Goal: Navigation & Orientation: Find specific page/section

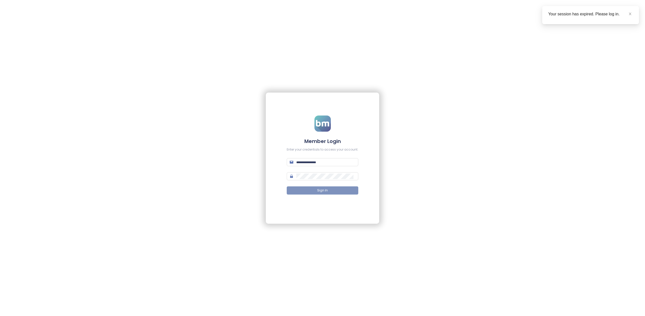
type input "**********"
click at [325, 192] on span "Sign In" at bounding box center [322, 190] width 11 height 5
type input "**********"
click at [320, 193] on button "Sign In" at bounding box center [323, 190] width 72 height 8
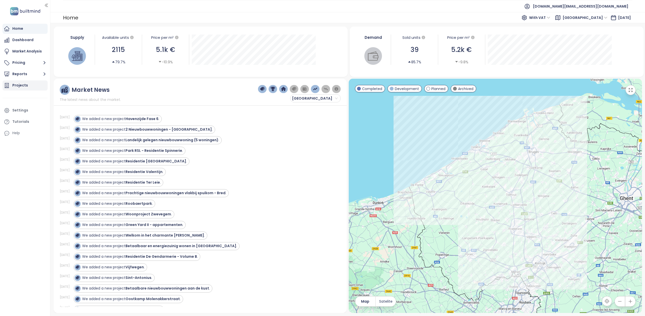
click at [25, 86] on div "Projects" at bounding box center [20, 85] width 16 height 6
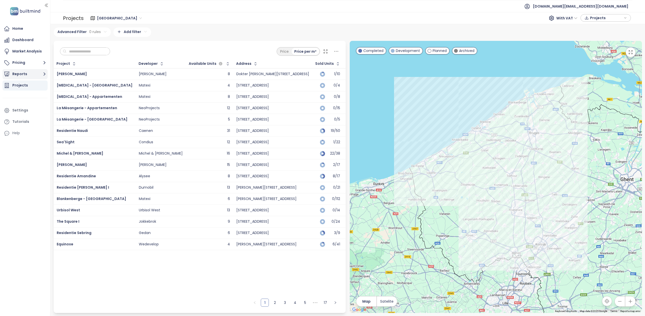
click at [23, 73] on button "Reports" at bounding box center [25, 74] width 45 height 10
click at [26, 114] on div "Brussels" at bounding box center [30, 116] width 29 height 6
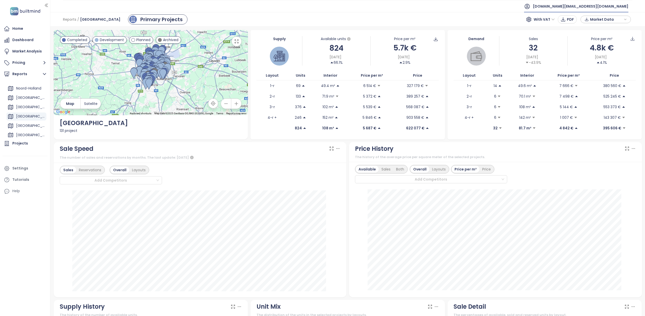
click at [600, 10] on span "test.eu@builtmind.com" at bounding box center [580, 6] width 95 height 12
click at [598, 21] on li "Log out" at bounding box center [602, 20] width 49 height 10
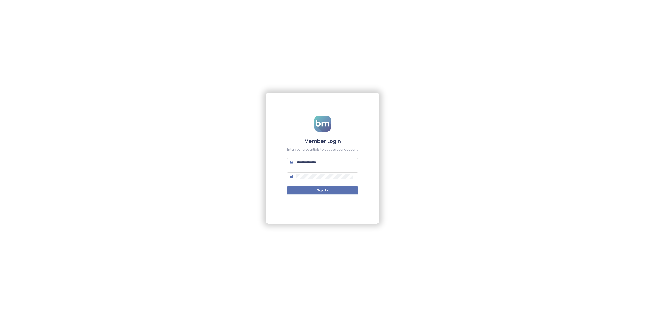
type input "**********"
click at [343, 162] on input "**********" at bounding box center [325, 162] width 59 height 6
click at [463, 144] on div "**********" at bounding box center [322, 158] width 645 height 316
click at [348, 162] on input "**********" at bounding box center [325, 162] width 59 height 6
paste input "text"
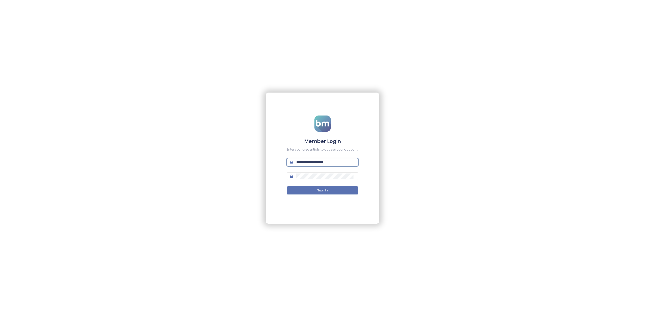
type input "**********"
click at [441, 162] on div "**********" at bounding box center [322, 158] width 645 height 316
click at [320, 189] on span "Sign In" at bounding box center [322, 190] width 11 height 5
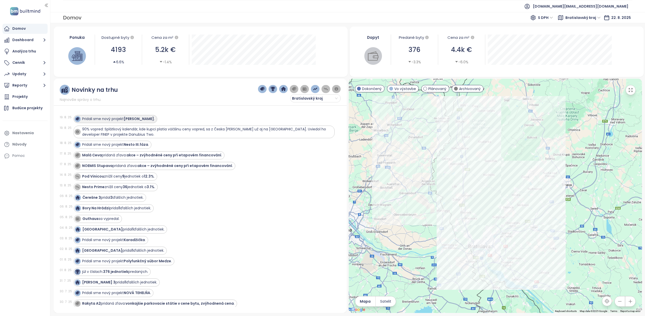
click at [132, 119] on strong "Eden rezort" at bounding box center [139, 118] width 30 height 5
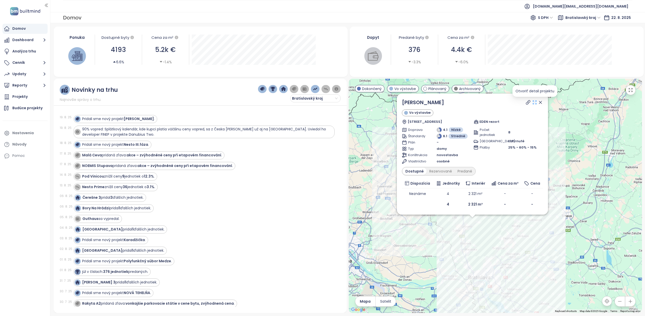
click at [535, 102] on icon at bounding box center [534, 102] width 5 height 5
click at [28, 53] on div "Analýza trhu" at bounding box center [24, 51] width 24 height 6
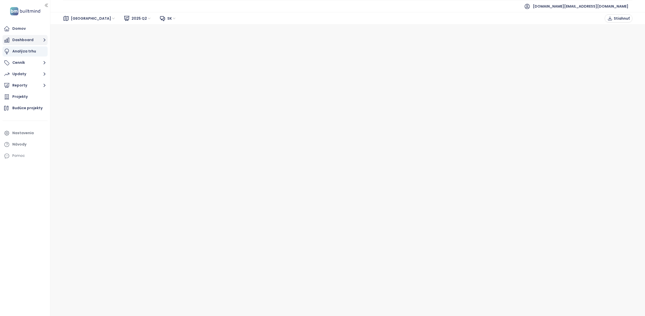
click at [25, 42] on button "Dashboard" at bounding box center [25, 40] width 45 height 10
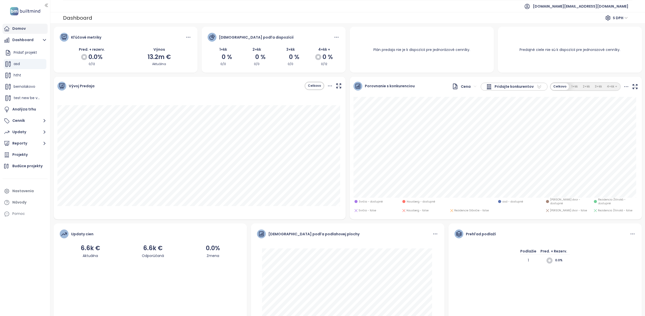
click at [21, 28] on div "Domov" at bounding box center [18, 28] width 13 height 6
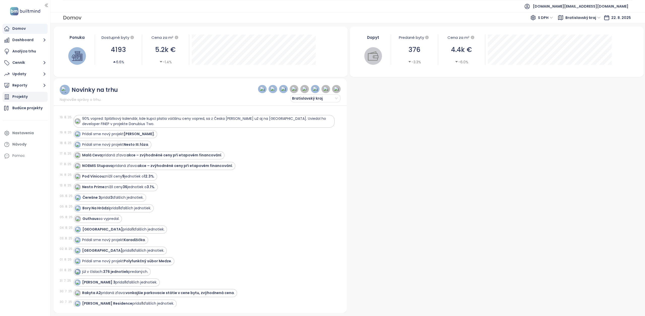
click at [23, 96] on div "Projekty" at bounding box center [19, 96] width 15 height 6
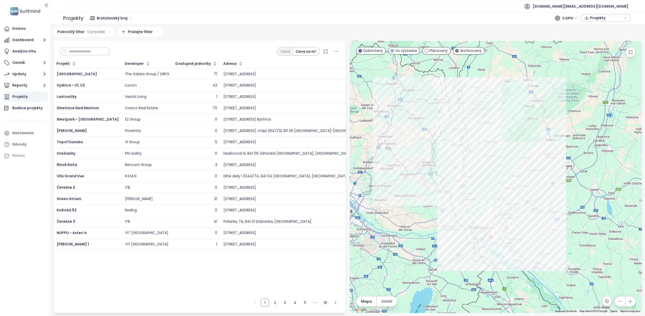
click at [84, 109] on span "Slnečnice Nad Mestom" at bounding box center [78, 107] width 42 height 5
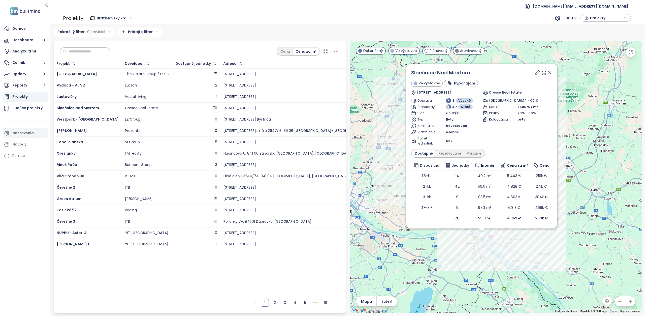
click at [28, 136] on div "Nastavenia" at bounding box center [22, 133] width 21 height 6
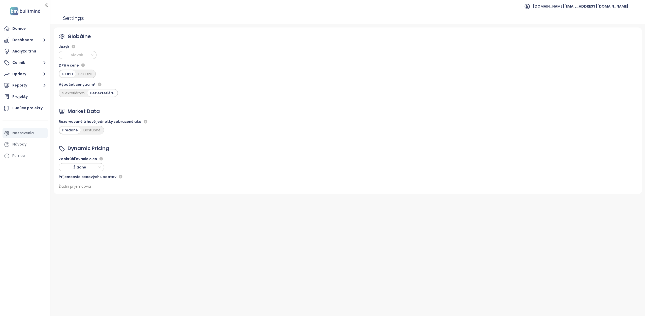
click at [88, 56] on span "Slovak" at bounding box center [77, 55] width 35 height 8
click at [77, 74] on div "English" at bounding box center [78, 73] width 30 height 6
click at [29, 50] on div "Market Analysis" at bounding box center [26, 51] width 29 height 6
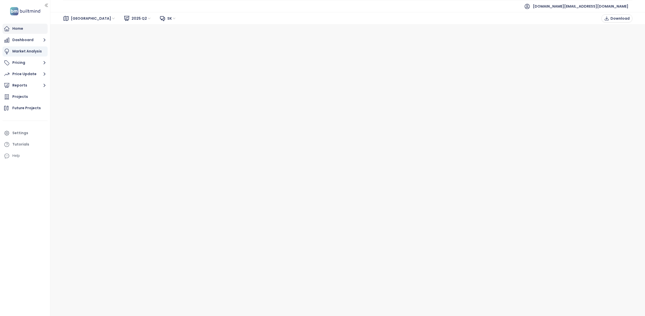
click at [16, 30] on div "Home" at bounding box center [17, 28] width 11 height 6
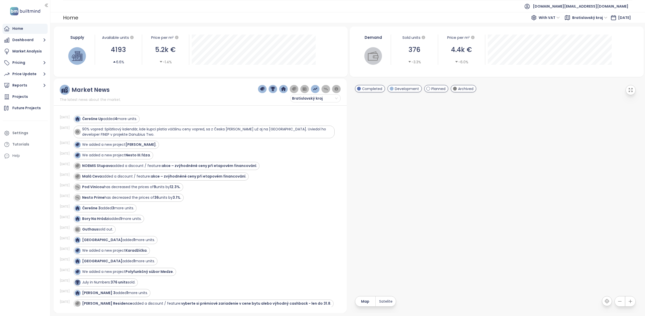
click at [177, 37] on icon "button" at bounding box center [177, 38] width 4 height 4
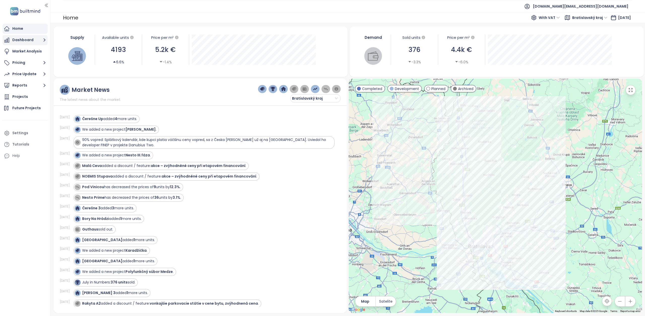
click at [24, 42] on button "Dashboard" at bounding box center [25, 40] width 45 height 10
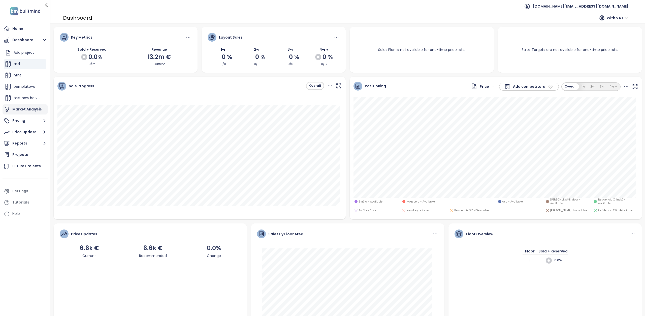
click at [32, 110] on div "Market Analysis" at bounding box center [26, 109] width 29 height 6
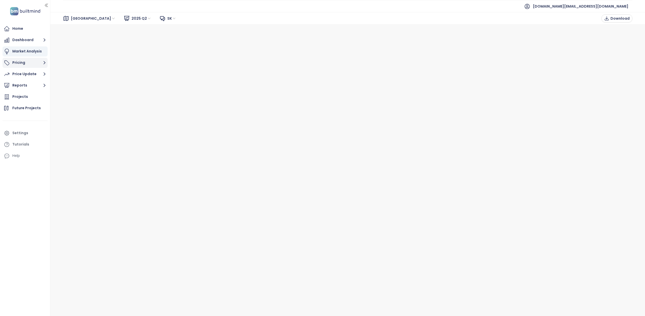
click at [36, 62] on button "Pricing" at bounding box center [25, 63] width 45 height 10
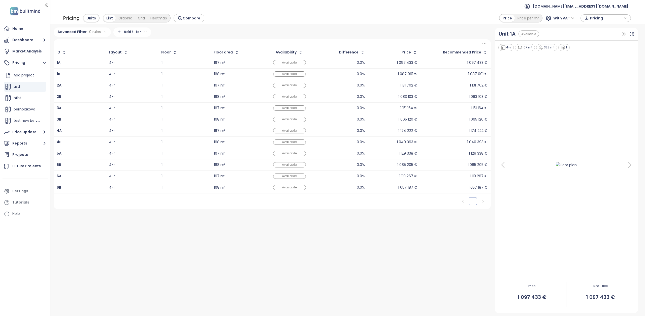
click at [107, 61] on td "4-r" at bounding box center [132, 63] width 52 height 12
click at [108, 65] on td "4-r" at bounding box center [132, 63] width 52 height 12
click at [134, 61] on div "4-r" at bounding box center [132, 63] width 46 height 6
click at [291, 62] on div "Available" at bounding box center [289, 62] width 33 height 5
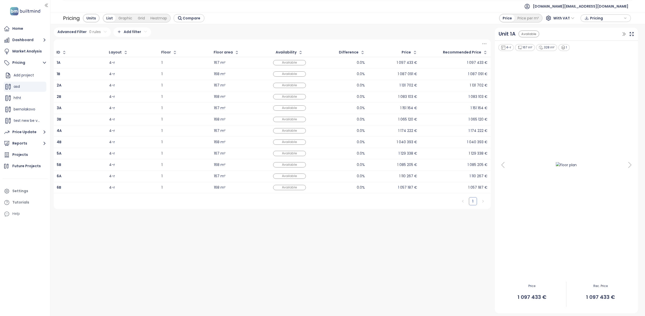
click at [477, 63] on div "1 097 433 €" at bounding box center [477, 62] width 20 height 3
click at [623, 33] on icon "button" at bounding box center [623, 33] width 5 height 5
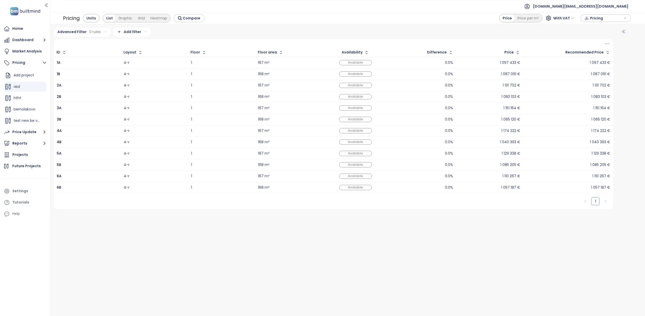
click at [624, 31] on icon "button" at bounding box center [623, 31] width 5 height 5
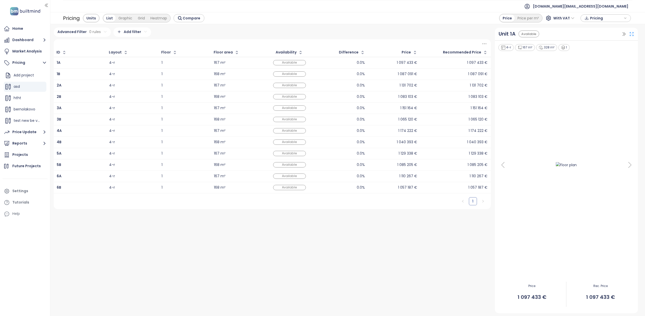
click at [630, 32] on icon at bounding box center [632, 34] width 4 height 4
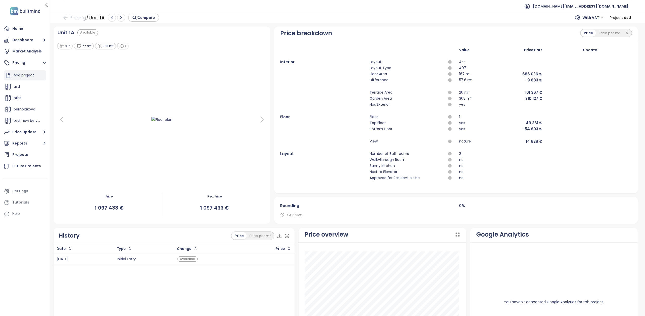
click at [26, 74] on div "Add project" at bounding box center [24, 75] width 20 height 6
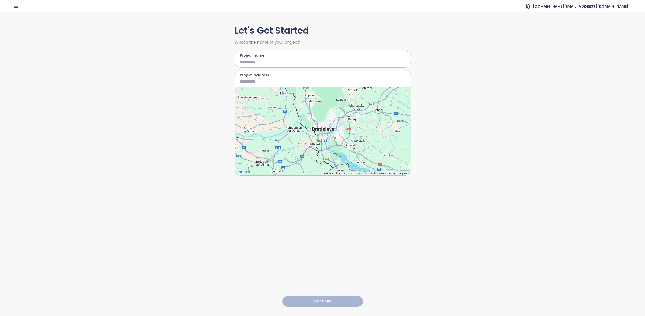
click at [325, 132] on div at bounding box center [323, 131] width 176 height 88
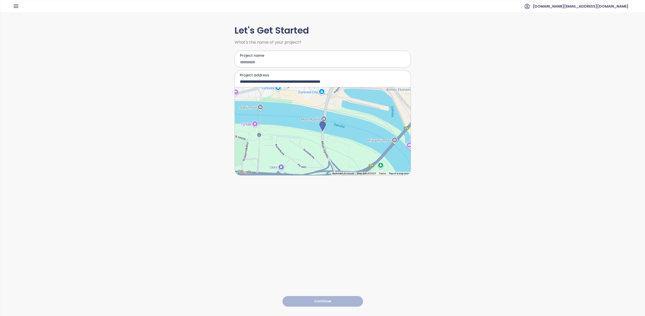
click at [269, 140] on div at bounding box center [323, 131] width 176 height 88
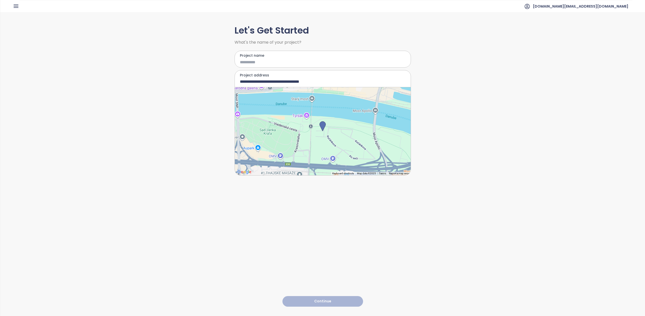
click at [337, 126] on div at bounding box center [323, 131] width 176 height 88
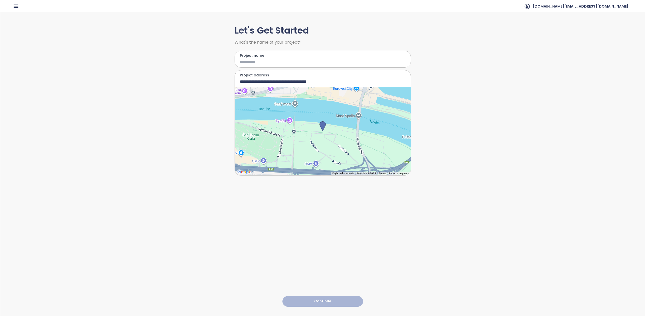
click at [326, 136] on div at bounding box center [323, 131] width 176 height 88
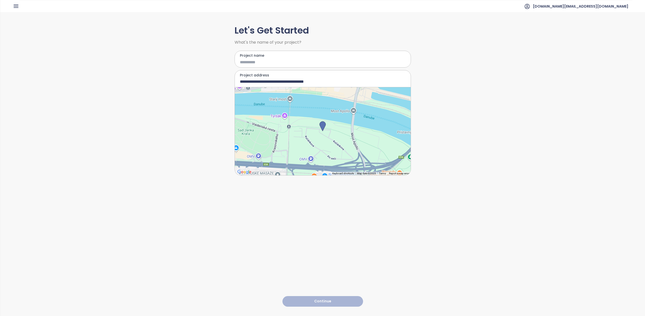
click at [326, 136] on div at bounding box center [323, 131] width 176 height 88
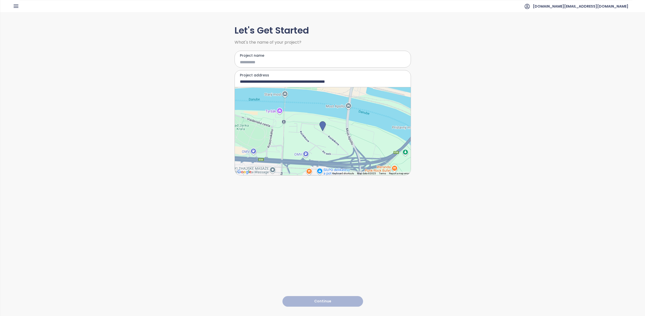
click at [326, 136] on div at bounding box center [323, 131] width 176 height 88
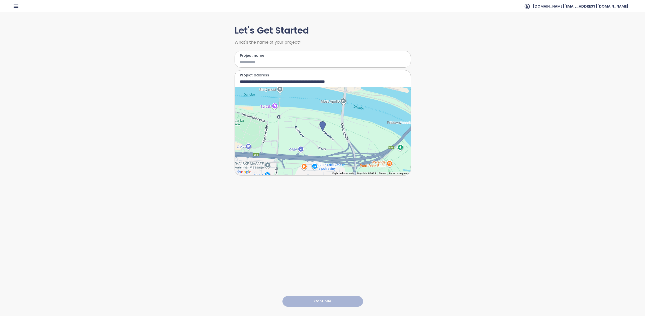
click at [326, 136] on div at bounding box center [323, 131] width 176 height 88
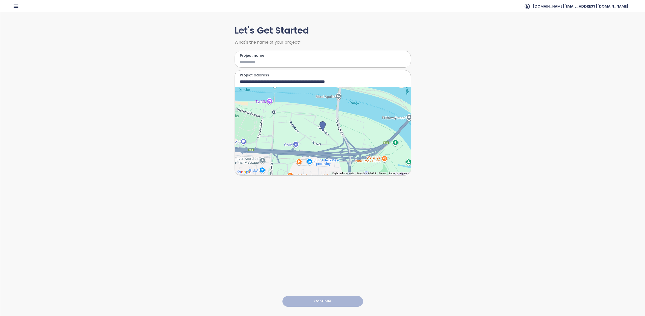
click at [326, 136] on div at bounding box center [323, 131] width 176 height 88
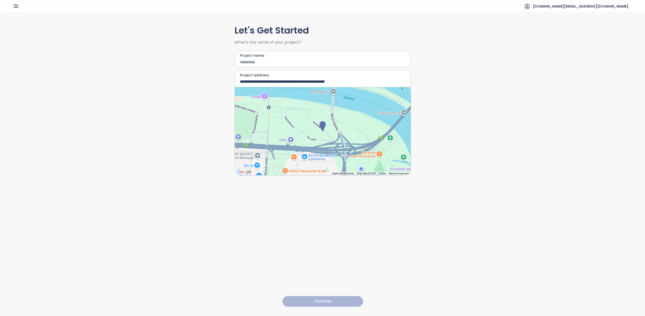
type input "**********"
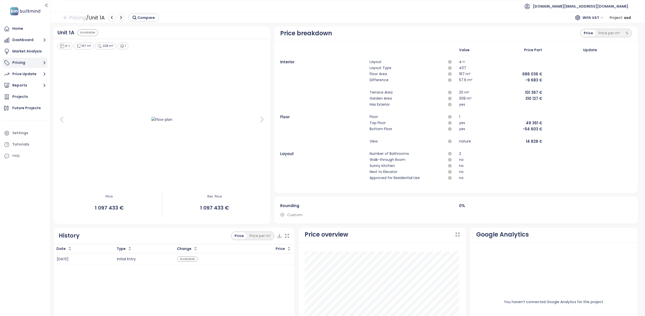
click at [27, 60] on button "Pricing" at bounding box center [25, 63] width 45 height 10
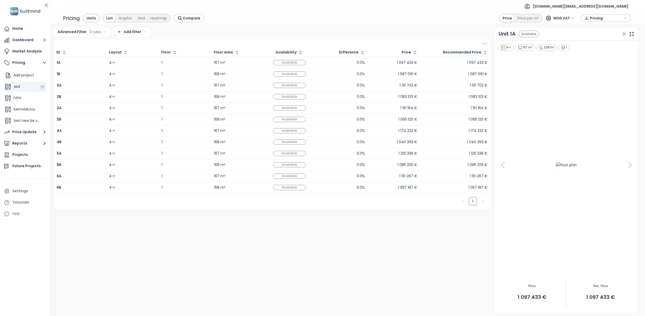
click at [40, 86] on icon "button" at bounding box center [42, 86] width 5 height 5
click at [55, 94] on button "Edit" at bounding box center [56, 95] width 22 height 6
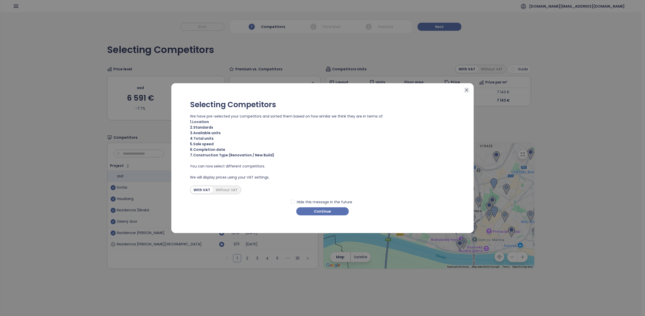
click at [467, 88] on icon "close" at bounding box center [466, 90] width 4 height 4
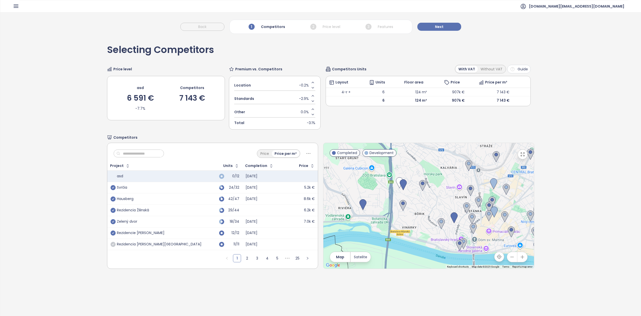
click at [17, 6] on icon "button" at bounding box center [16, 6] width 4 height 3
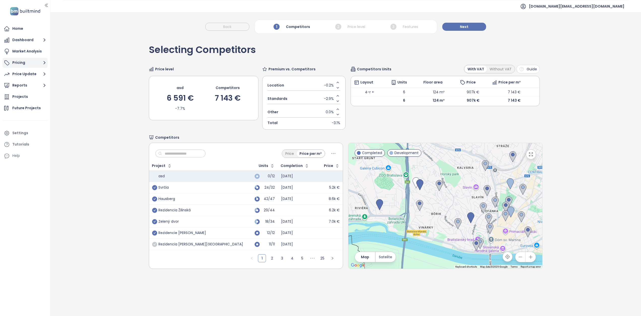
click at [26, 61] on button "Pricing" at bounding box center [25, 63] width 45 height 10
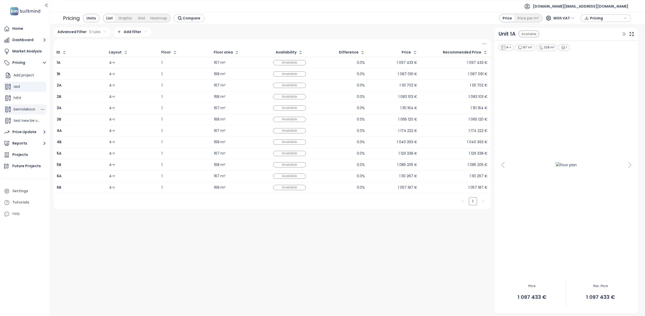
click at [26, 109] on span "bernolakovo" at bounding box center [25, 109] width 22 height 5
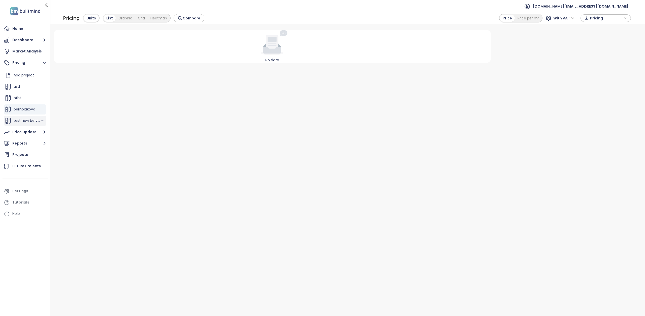
click at [24, 121] on span "test new be version" at bounding box center [31, 120] width 35 height 5
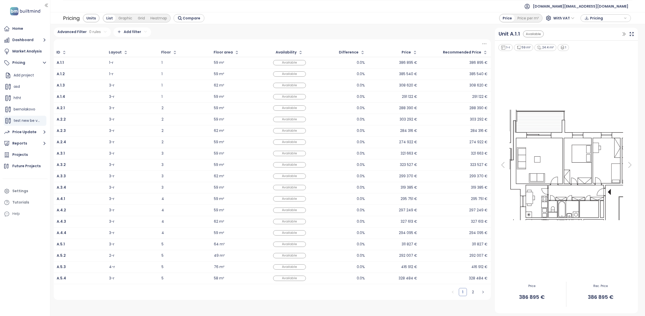
click at [282, 63] on div "Available" at bounding box center [289, 62] width 33 height 5
click at [631, 32] on icon at bounding box center [631, 33] width 5 height 5
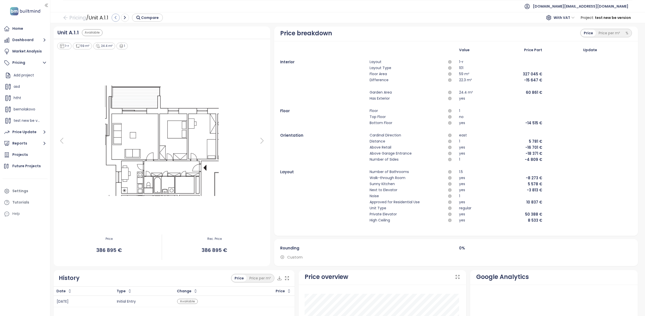
click at [119, 18] on button "button" at bounding box center [116, 18] width 8 height 8
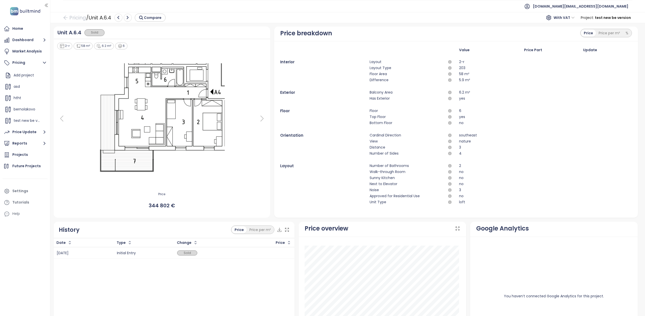
click at [27, 115] on ul "Add project asd htht bernolakovo test new be version asdasd proje magnolia test…" at bounding box center [25, 171] width 43 height 203
click at [27, 117] on div "test new be version" at bounding box center [25, 121] width 43 height 10
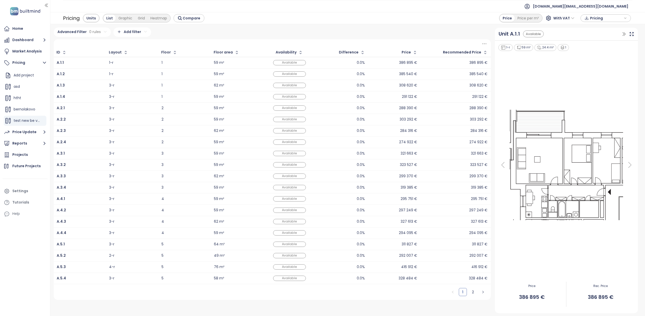
click at [143, 61] on div "1-r" at bounding box center [132, 63] width 46 height 6
click at [633, 34] on icon at bounding box center [631, 33] width 5 height 5
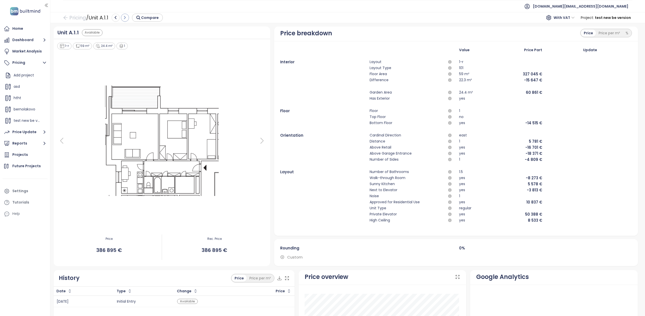
click at [125, 19] on icon "button" at bounding box center [125, 17] width 5 height 5
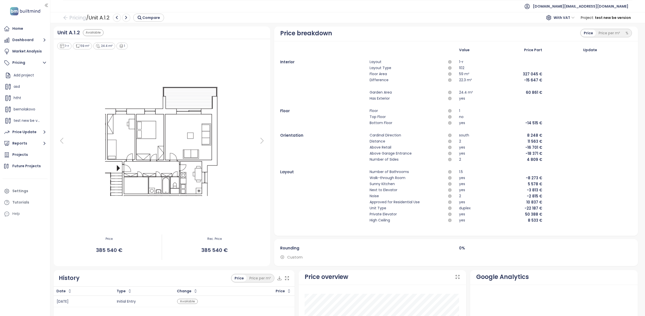
click at [125, 19] on icon "button" at bounding box center [126, 17] width 5 height 5
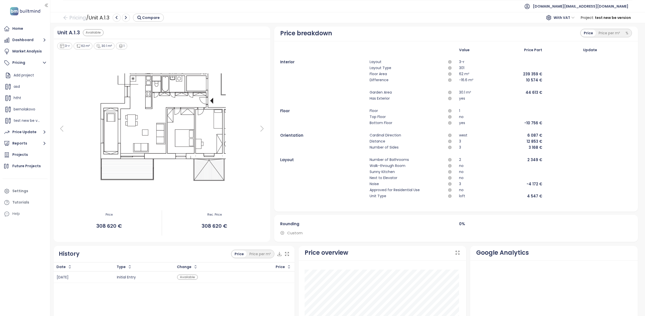
click at [125, 19] on icon "button" at bounding box center [126, 17] width 5 height 5
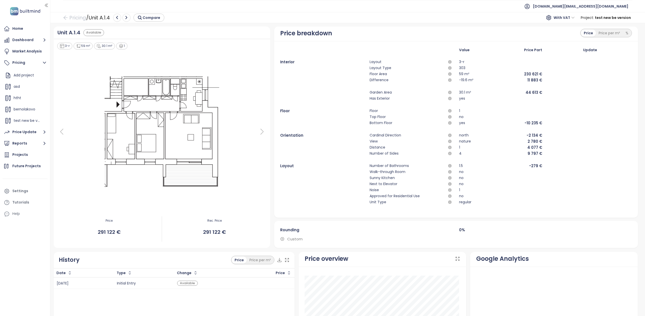
click at [125, 19] on button "button" at bounding box center [126, 18] width 8 height 8
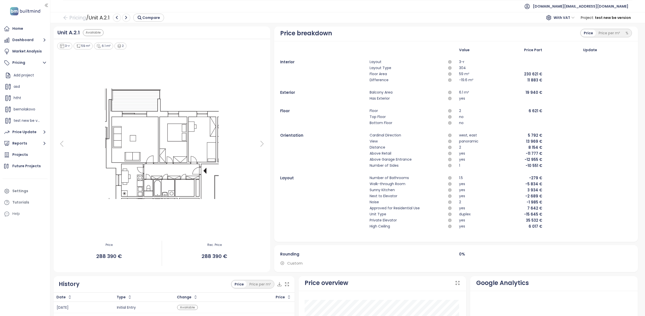
click at [125, 19] on icon "button" at bounding box center [126, 17] width 5 height 5
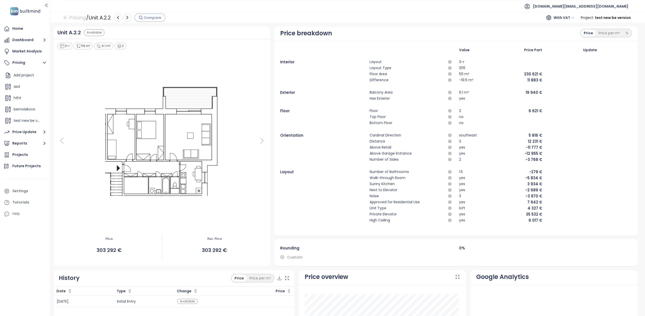
click at [151, 16] on span "Compare" at bounding box center [153, 18] width 18 height 6
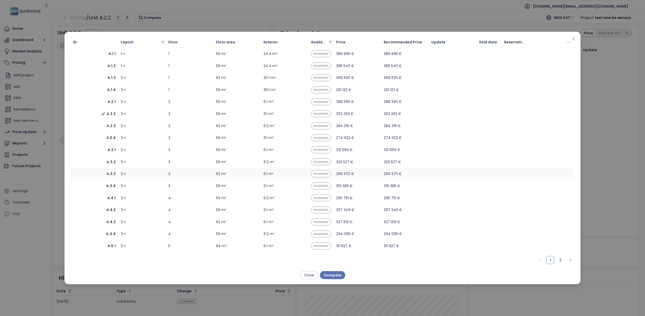
click at [193, 179] on td "3" at bounding box center [190, 173] width 48 height 12
click at [332, 273] on span "Compare" at bounding box center [333, 275] width 18 height 6
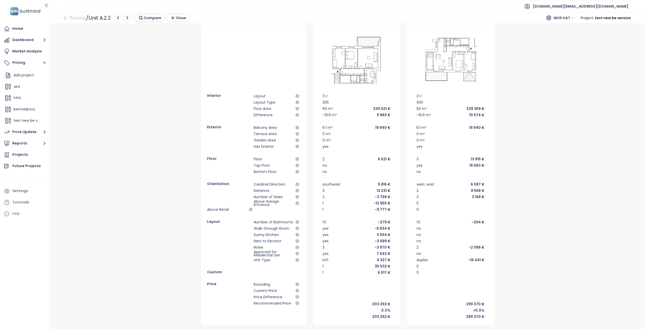
scroll to position [14, 0]
click at [119, 16] on icon "button" at bounding box center [118, 18] width 5 height 5
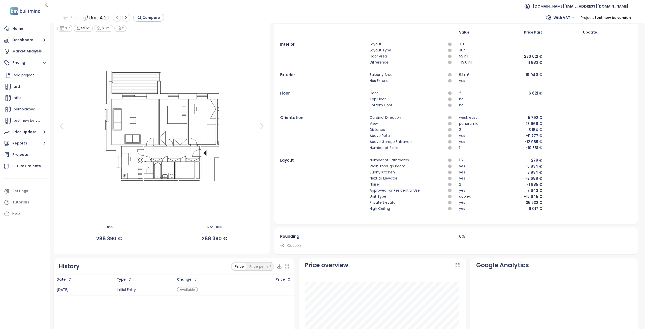
scroll to position [83, 0]
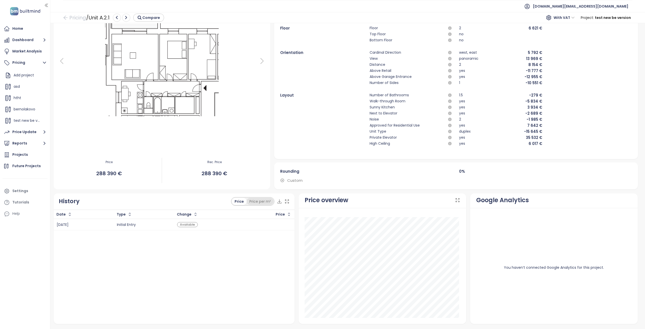
click at [259, 201] on div "Price per m²" at bounding box center [260, 201] width 27 height 7
click at [237, 200] on div "Price" at bounding box center [239, 201] width 14 height 7
click at [256, 201] on div "Price per m²" at bounding box center [260, 201] width 27 height 7
click at [243, 200] on div "Price" at bounding box center [239, 201] width 14 height 7
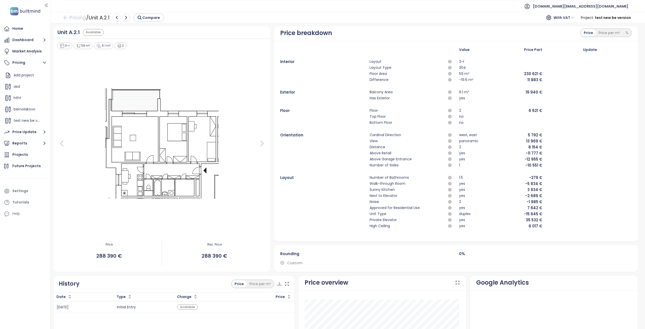
scroll to position [0, 0]
click at [46, 6] on icon "button" at bounding box center [46, 5] width 5 height 5
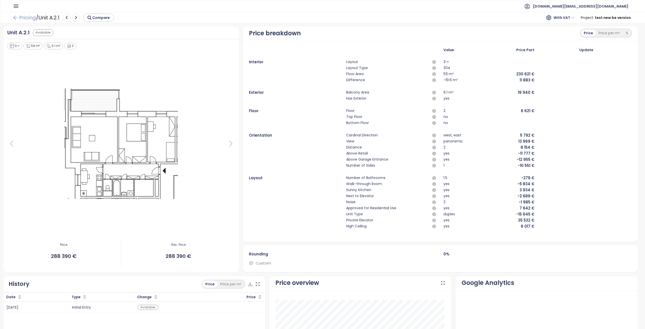
click at [27, 20] on link "Pricing" at bounding box center [24, 17] width 23 height 9
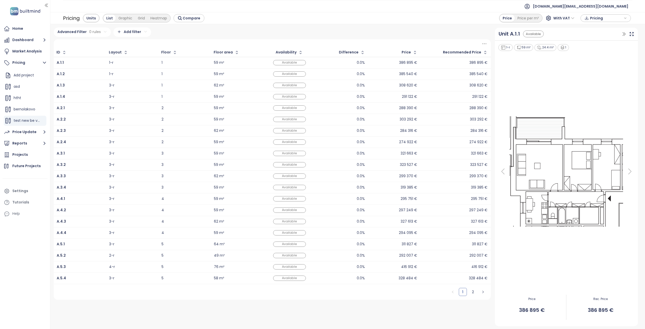
click at [485, 44] on icon at bounding box center [484, 44] width 6 height 6
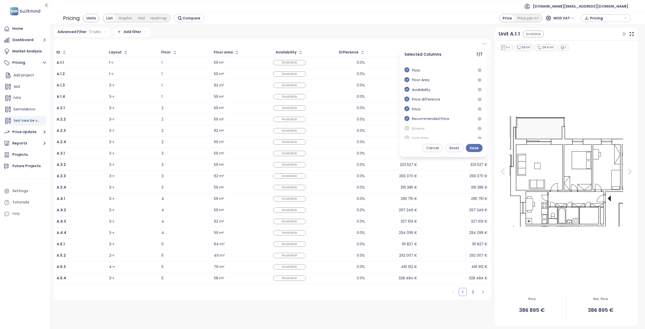
scroll to position [21, 0]
click at [406, 114] on span at bounding box center [406, 113] width 5 height 6
click at [407, 112] on span at bounding box center [406, 113] width 5 height 6
click at [407, 122] on span at bounding box center [406, 122] width 5 height 6
click at [407, 131] on span at bounding box center [406, 132] width 5 height 6
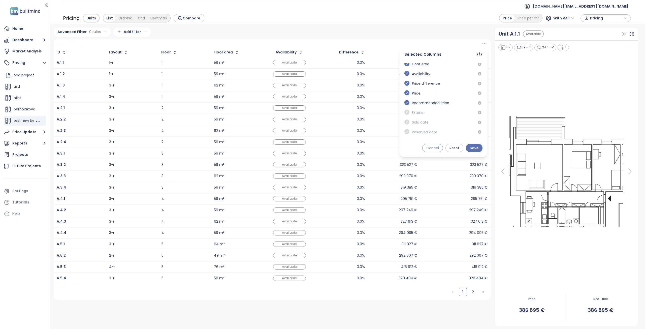
click at [436, 149] on span "Cancel" at bounding box center [432, 148] width 13 height 6
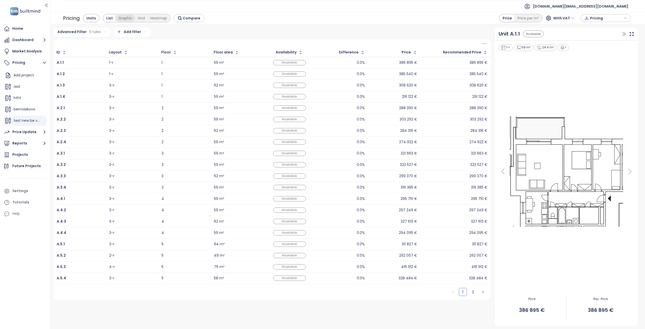
click at [123, 19] on div "Graphic" at bounding box center [125, 18] width 19 height 7
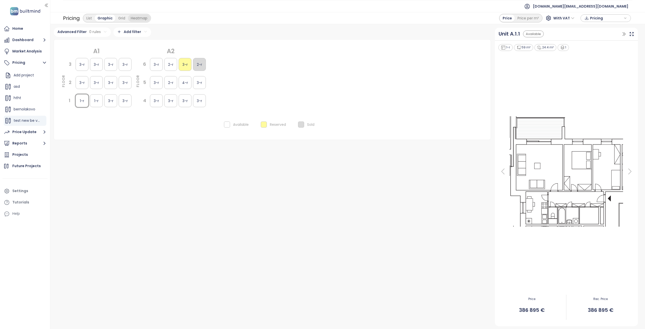
click at [139, 19] on div "Heatmap" at bounding box center [139, 18] width 22 height 7
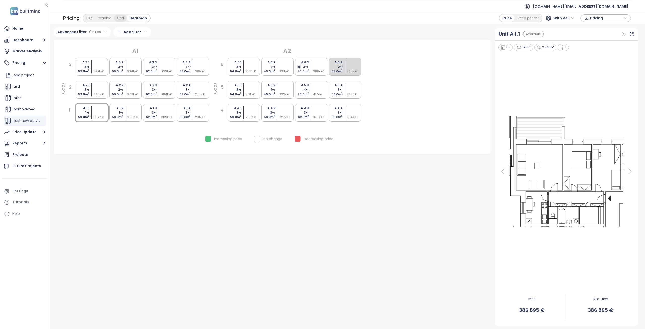
click at [123, 17] on div "Grid" at bounding box center [120, 18] width 13 height 7
click at [134, 18] on div "Heatmap" at bounding box center [139, 18] width 22 height 7
click at [122, 16] on div "Grid" at bounding box center [120, 18] width 13 height 7
click at [139, 19] on div "Heatmap" at bounding box center [139, 18] width 22 height 7
click at [122, 17] on div "Grid" at bounding box center [120, 18] width 13 height 7
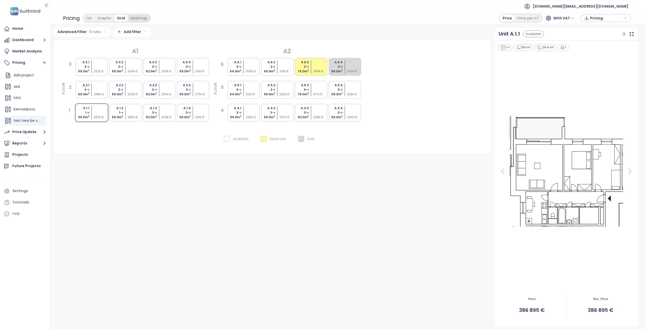
click at [135, 19] on div "Heatmap" at bounding box center [139, 18] width 22 height 7
click at [120, 19] on div "Grid" at bounding box center [120, 18] width 13 height 7
click at [143, 20] on div "Heatmap" at bounding box center [139, 18] width 22 height 7
click at [119, 19] on div "Grid" at bounding box center [120, 18] width 13 height 7
click at [139, 19] on div "Heatmap" at bounding box center [139, 18] width 22 height 7
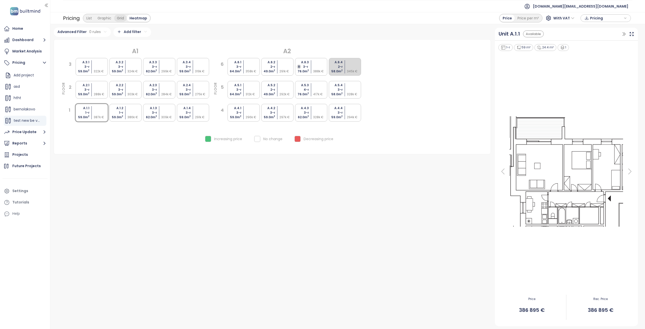
click at [124, 18] on div "Grid" at bounding box center [120, 18] width 13 height 7
click at [107, 16] on div "Graphic" at bounding box center [104, 18] width 19 height 7
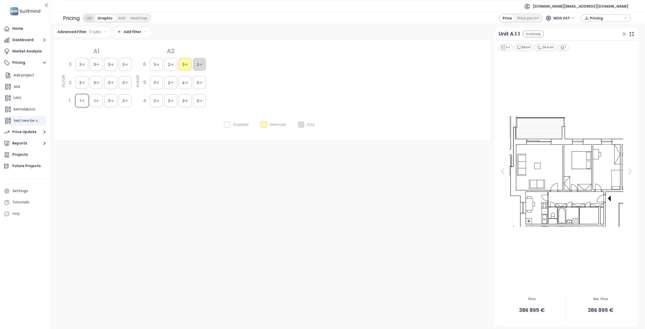
click at [92, 17] on div "List" at bounding box center [89, 18] width 11 height 7
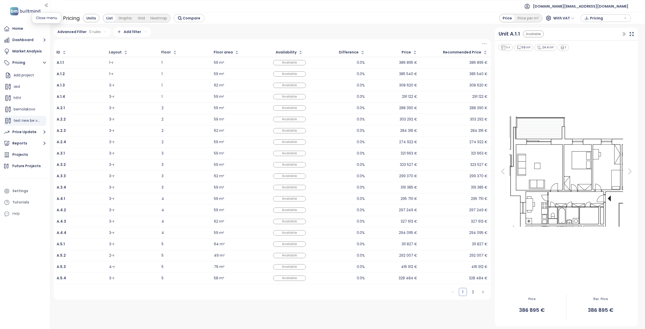
click at [46, 5] on icon "button" at bounding box center [46, 5] width 5 height 5
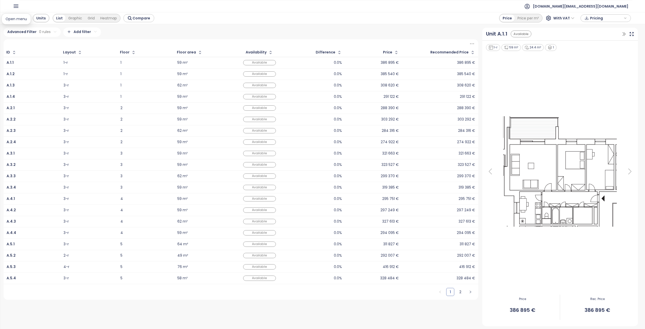
click at [19, 5] on icon "button" at bounding box center [16, 6] width 6 height 6
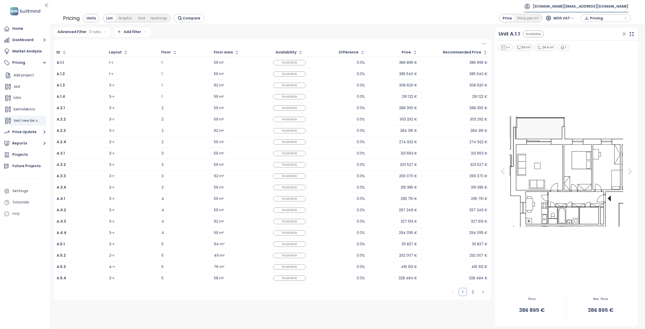
click at [605, 8] on span "[DOMAIN_NAME][EMAIL_ADDRESS][DOMAIN_NAME]" at bounding box center [580, 6] width 95 height 12
click at [593, 20] on span "Log out" at bounding box center [588, 20] width 13 height 5
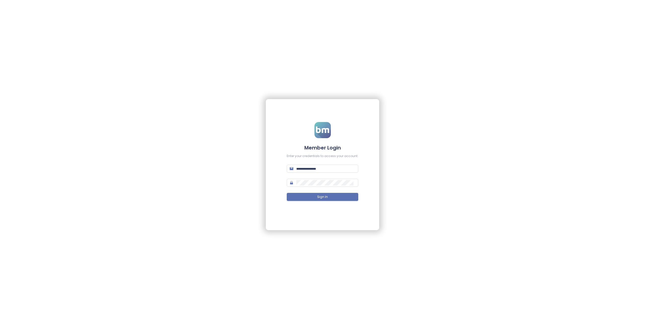
type input "**********"
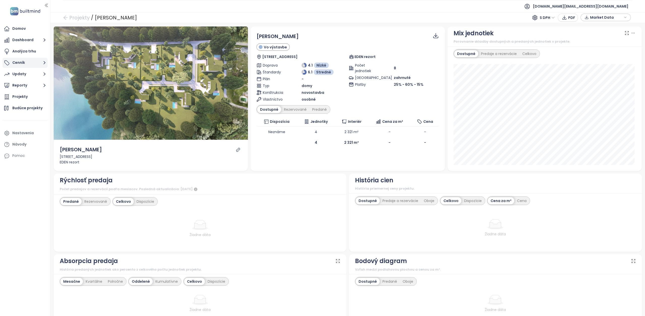
click at [41, 63] on icon "button" at bounding box center [44, 62] width 6 height 6
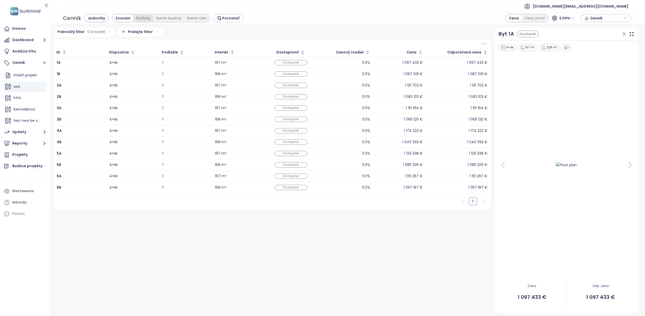
click at [140, 21] on div "Graficky" at bounding box center [143, 18] width 20 height 7
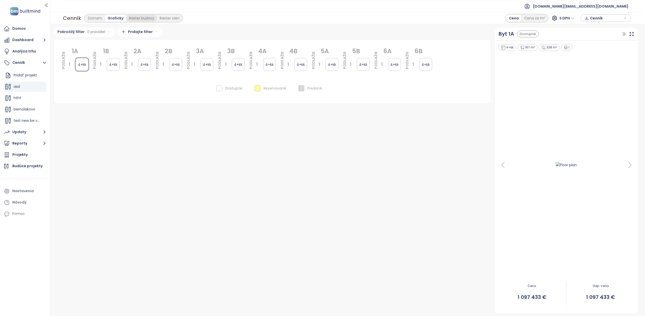
click at [143, 19] on div "Raster budovy" at bounding box center [141, 18] width 31 height 7
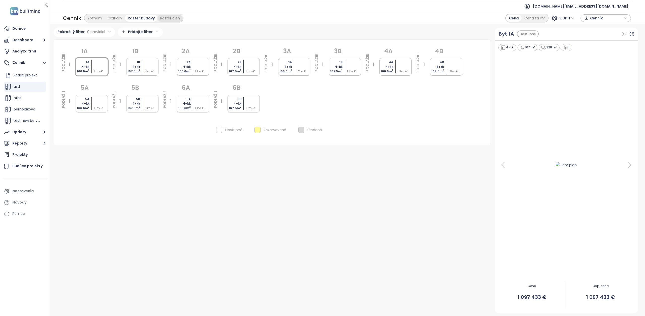
click at [164, 18] on div "Raster cien" at bounding box center [169, 18] width 25 height 7
click at [145, 17] on div "Raster budovy" at bounding box center [140, 18] width 31 height 7
click at [158, 18] on div "Raster cien" at bounding box center [169, 18] width 25 height 7
click at [18, 95] on span "htht" at bounding box center [18, 97] width 8 height 5
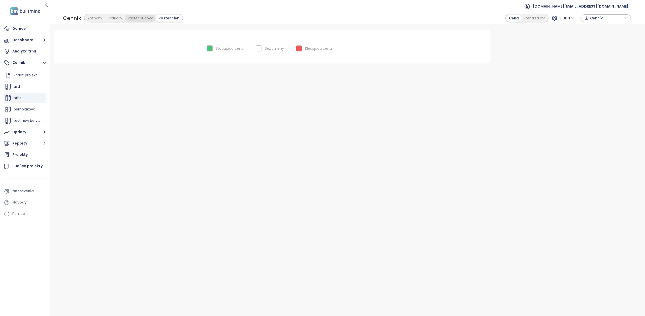
click at [131, 21] on div "Raster budovy" at bounding box center [140, 18] width 31 height 7
click at [108, 21] on div "Graficky" at bounding box center [115, 18] width 20 height 7
click at [99, 19] on div "Zoznam" at bounding box center [95, 18] width 20 height 7
click at [14, 108] on span "bernolakovo" at bounding box center [25, 109] width 22 height 5
click at [23, 62] on button "Cenník" at bounding box center [25, 63] width 45 height 10
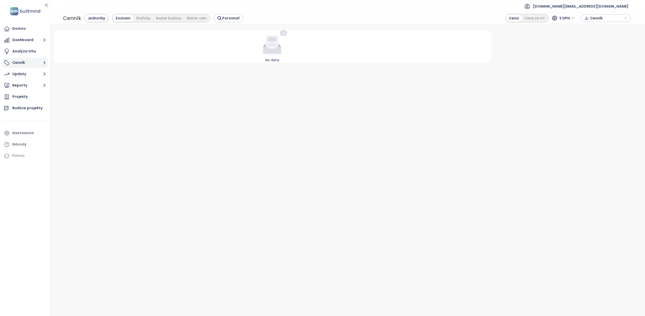
click at [24, 61] on button "Cenník" at bounding box center [25, 63] width 45 height 10
click at [24, 121] on div "ahoj" at bounding box center [25, 124] width 43 height 10
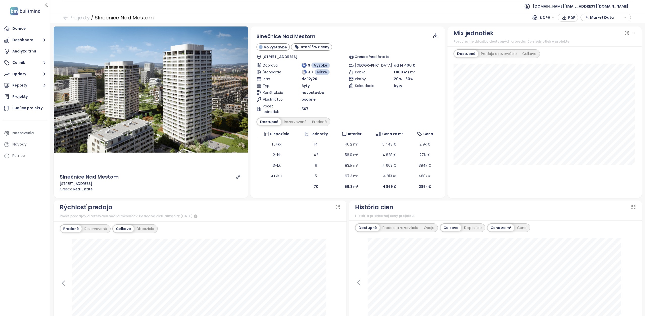
click at [597, 16] on span "Market Data" at bounding box center [606, 18] width 32 height 8
